Goal: Obtain resource: Download file/media

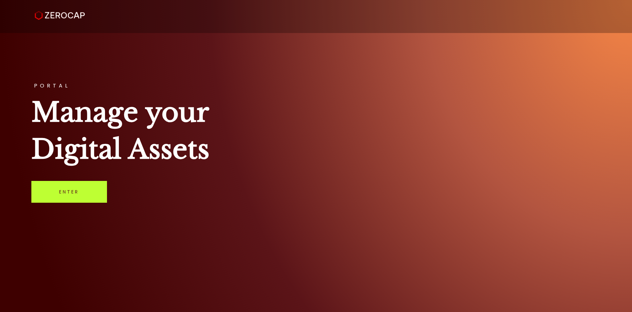
click at [89, 196] on link "Enter" at bounding box center [69, 192] width 76 height 22
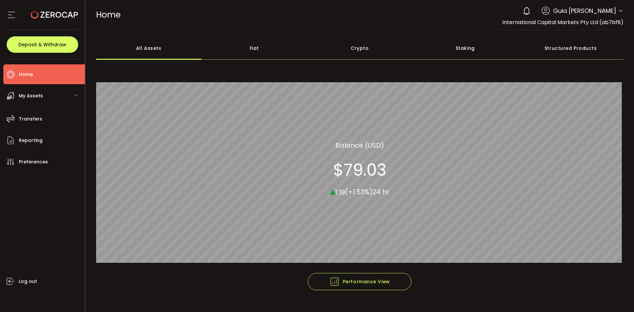
click at [619, 11] on icon at bounding box center [620, 10] width 5 height 5
click at [618, 12] on icon at bounding box center [620, 10] width 5 height 5
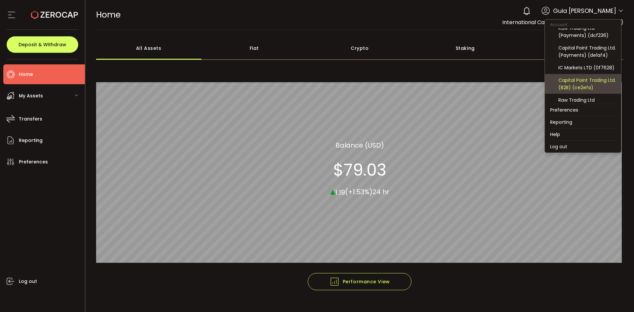
scroll to position [66, 0]
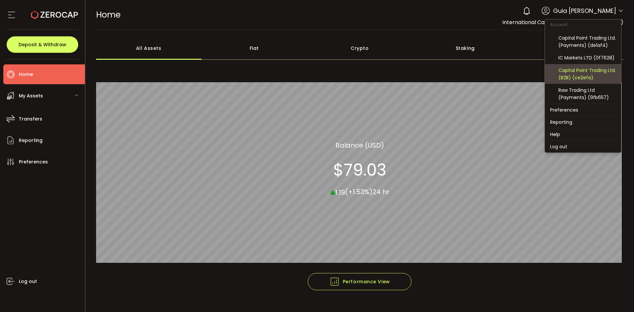
click at [599, 72] on div "Capital Point Trading Ltd. (B2B) (ce2efa)" at bounding box center [586, 74] width 57 height 15
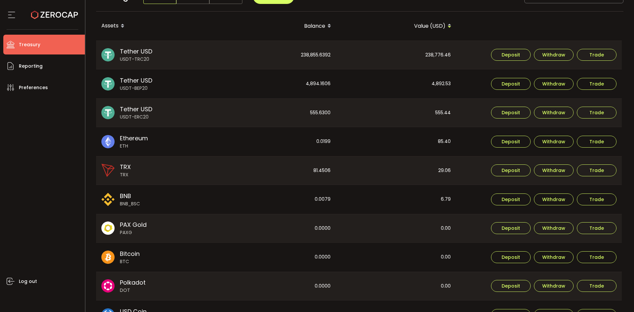
scroll to position [198, 0]
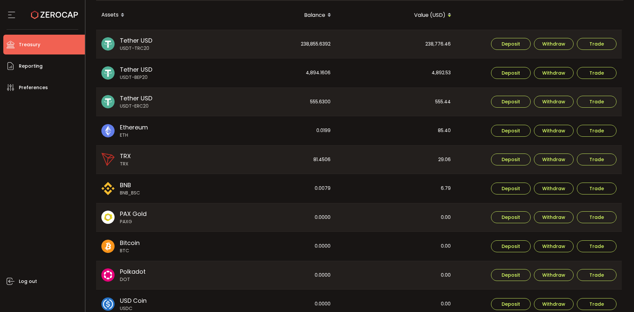
click at [47, 129] on div "Log out" at bounding box center [44, 202] width 82 height 210
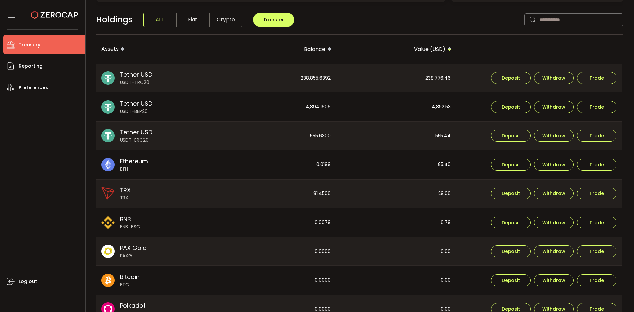
scroll to position [99, 0]
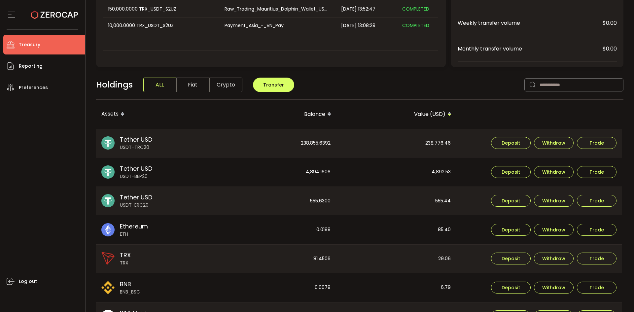
click at [442, 139] on div "238,776.46" at bounding box center [396, 143] width 120 height 28
copy div "238,776.46"
click at [432, 166] on div "4,892.53" at bounding box center [396, 171] width 120 height 29
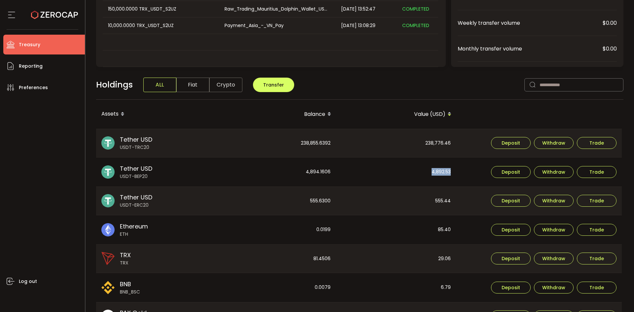
copy div "4,892.53"
click at [440, 200] on div "555.44" at bounding box center [396, 201] width 120 height 28
copy div "555.44"
click at [326, 135] on div "238,855.6392" at bounding box center [276, 143] width 120 height 28
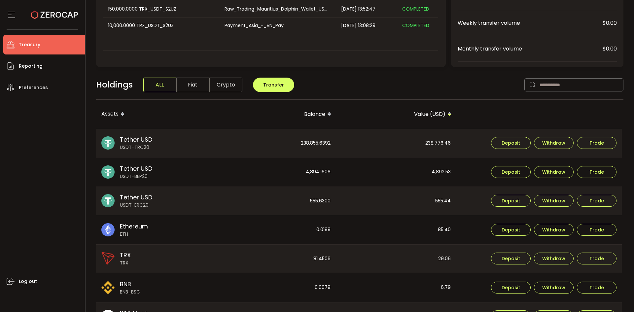
click at [327, 145] on div "238,855.6392" at bounding box center [276, 143] width 120 height 28
copy div "238,855.6392"
click at [318, 173] on div "4,894.1606" at bounding box center [276, 171] width 120 height 29
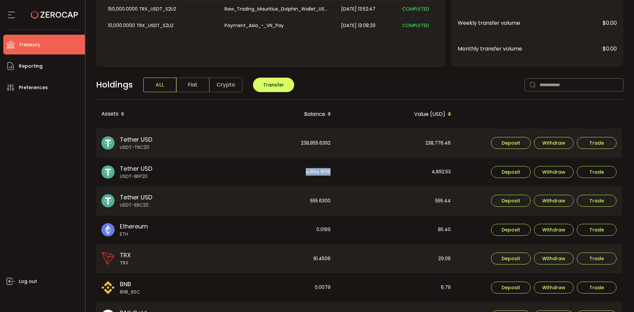
copy div "4,894.1606"
click at [312, 202] on div "555.6300" at bounding box center [276, 201] width 120 height 28
copy div "555.6300"
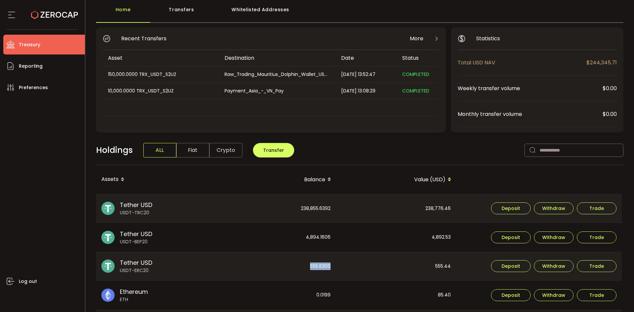
scroll to position [0, 0]
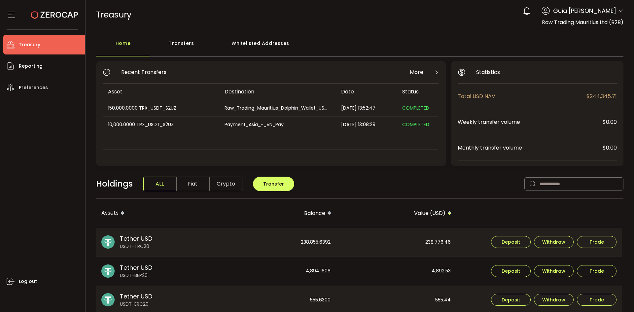
click at [624, 6] on header "PDF is being processed and will download to your computer TREASURY Buy Power $0…" at bounding box center [360, 15] width 549 height 30
click at [619, 11] on icon at bounding box center [620, 10] width 5 height 5
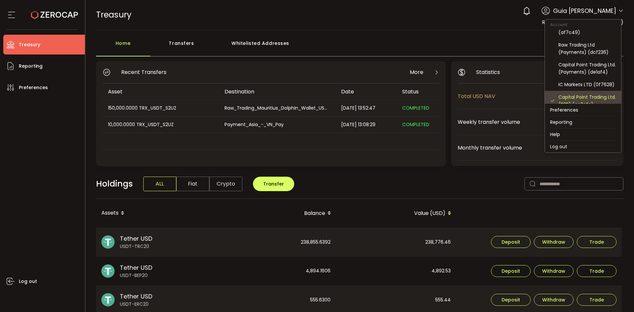
scroll to position [71, 0]
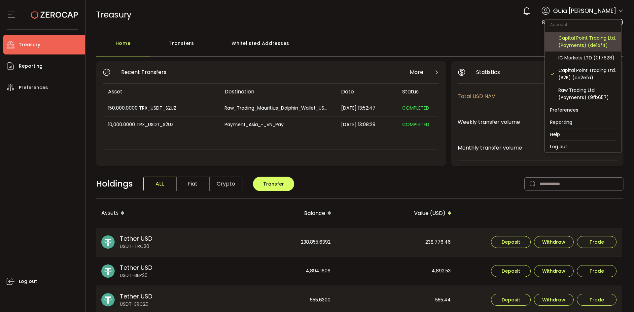
click at [591, 38] on div "Capital Point Trading Ltd. (Payments) (de1af4)" at bounding box center [586, 41] width 57 height 15
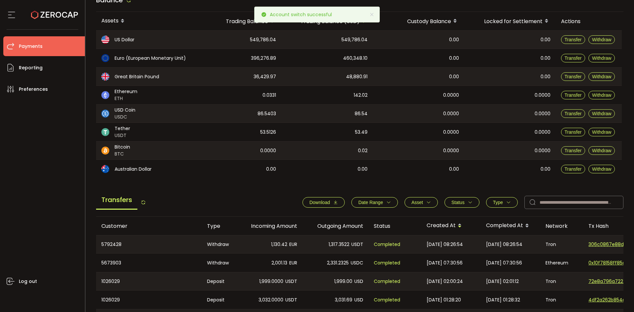
scroll to position [33, 0]
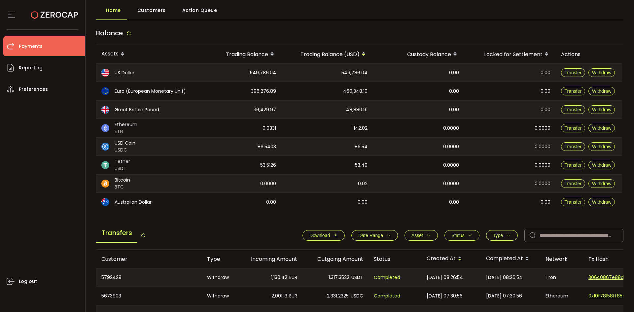
click at [333, 237] on icon "button" at bounding box center [335, 235] width 5 height 5
